Goal: Register for event/course

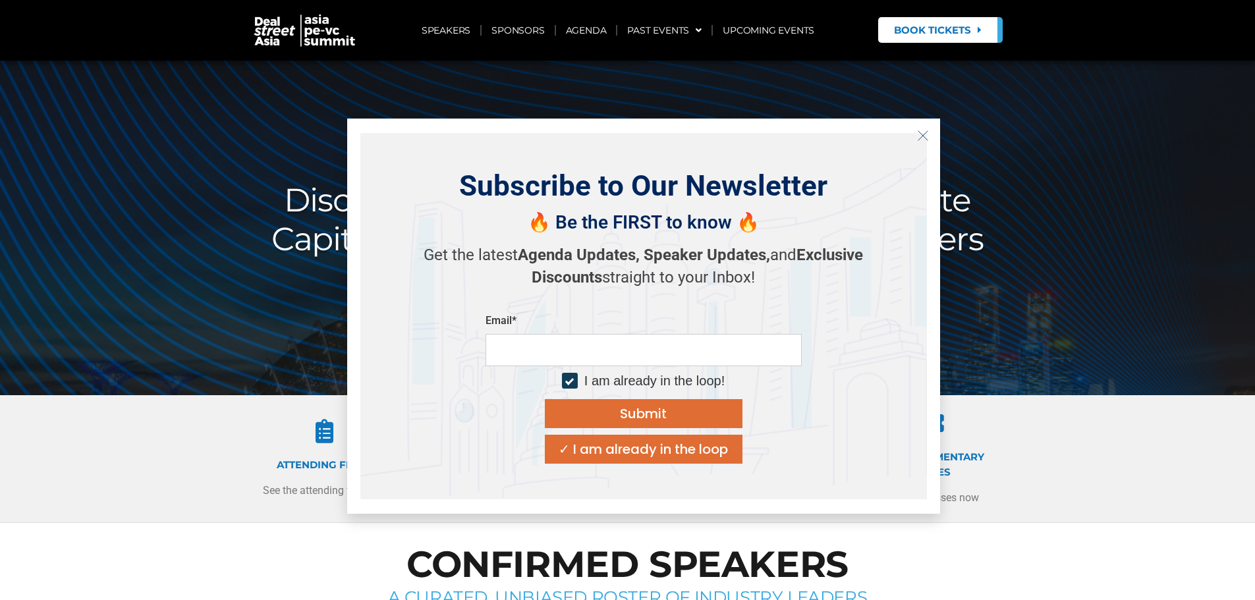
click at [926, 126] on button "Close" at bounding box center [922, 135] width 21 height 21
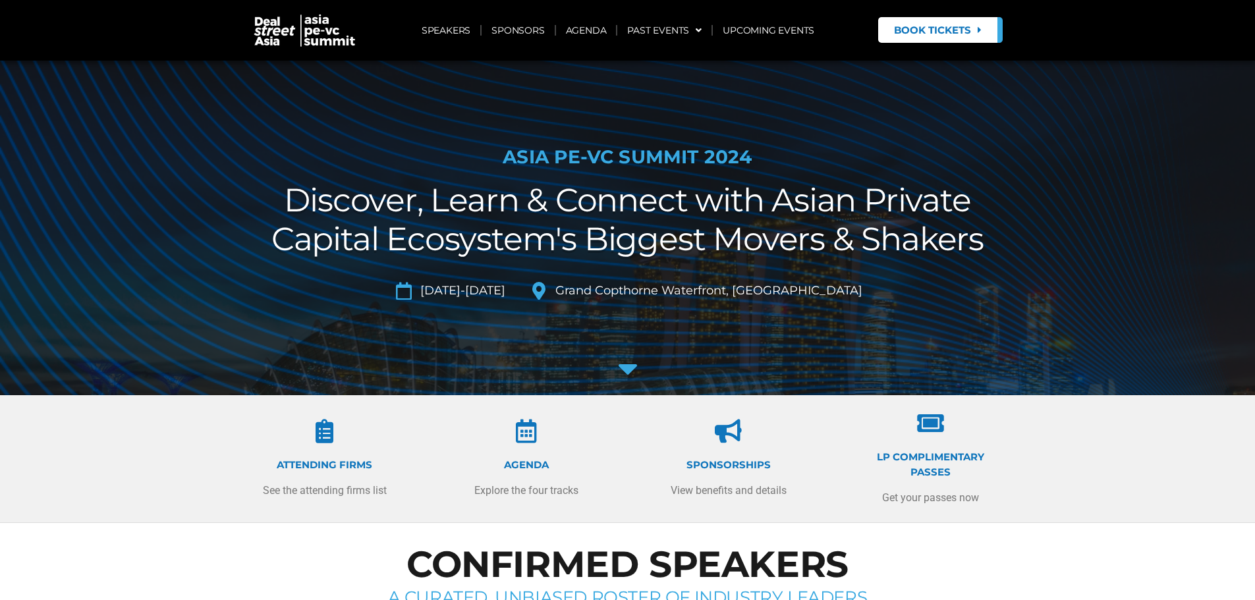
click at [525, 447] on div "Agenda Explore the four tracks" at bounding box center [527, 460] width 132 height 80
click at [517, 422] on icon at bounding box center [527, 432] width 24 height 24
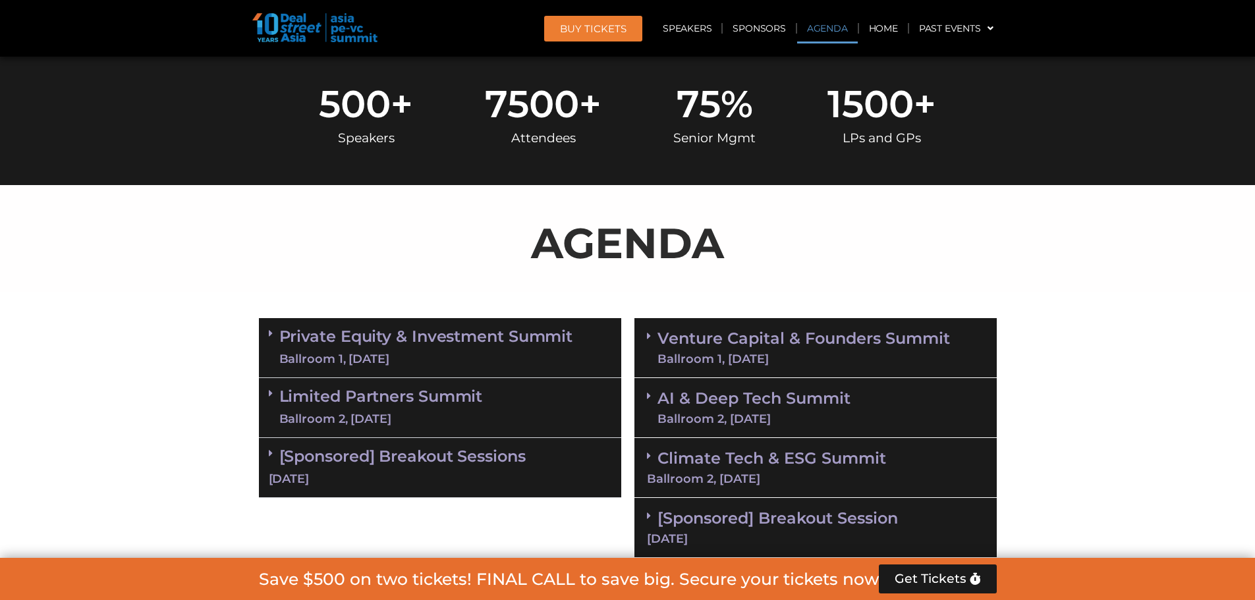
scroll to position [725, 0]
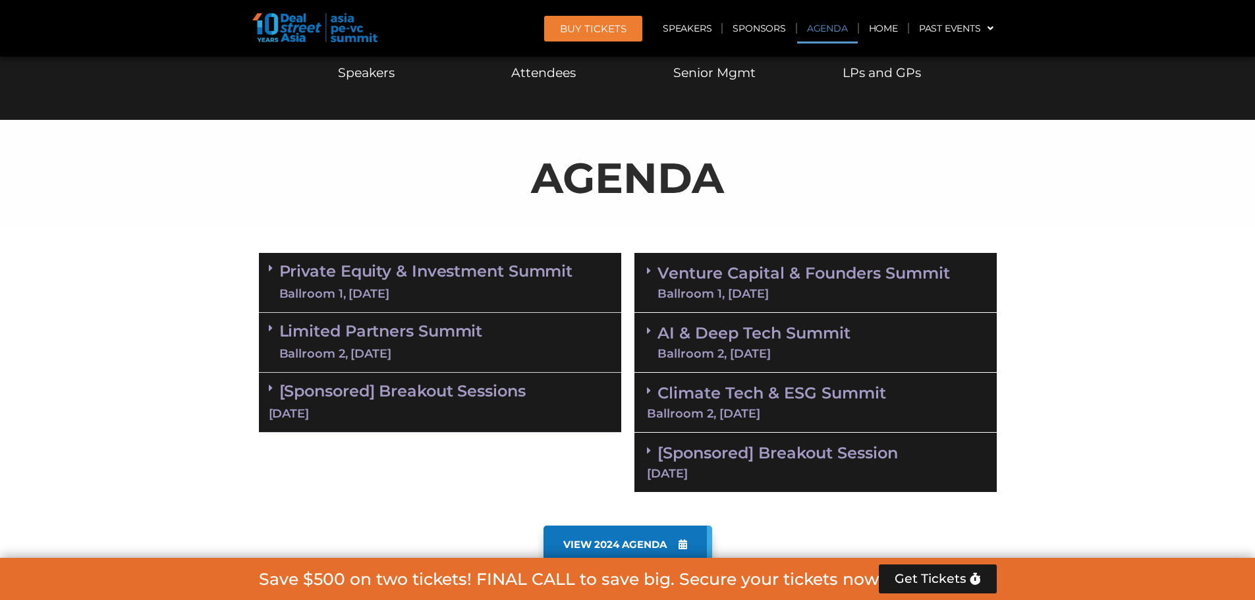
click at [467, 320] on div "Limited Partners [GEOGRAPHIC_DATA] 2, [DATE]" at bounding box center [440, 343] width 362 height 60
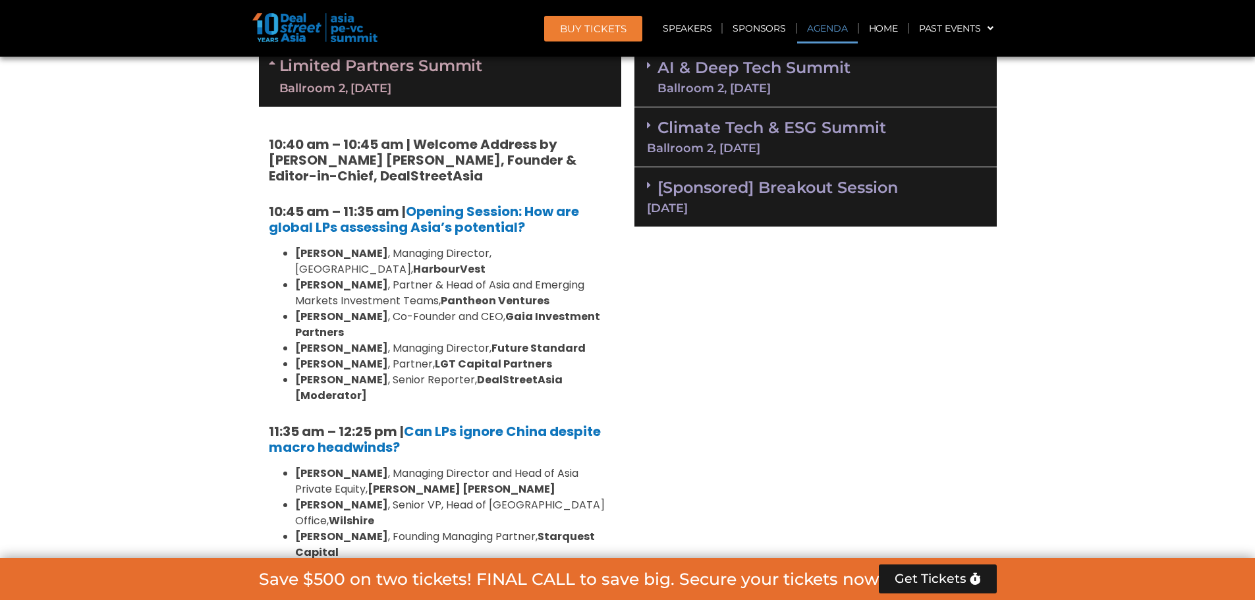
scroll to position [988, 0]
